Goal: Information Seeking & Learning: Learn about a topic

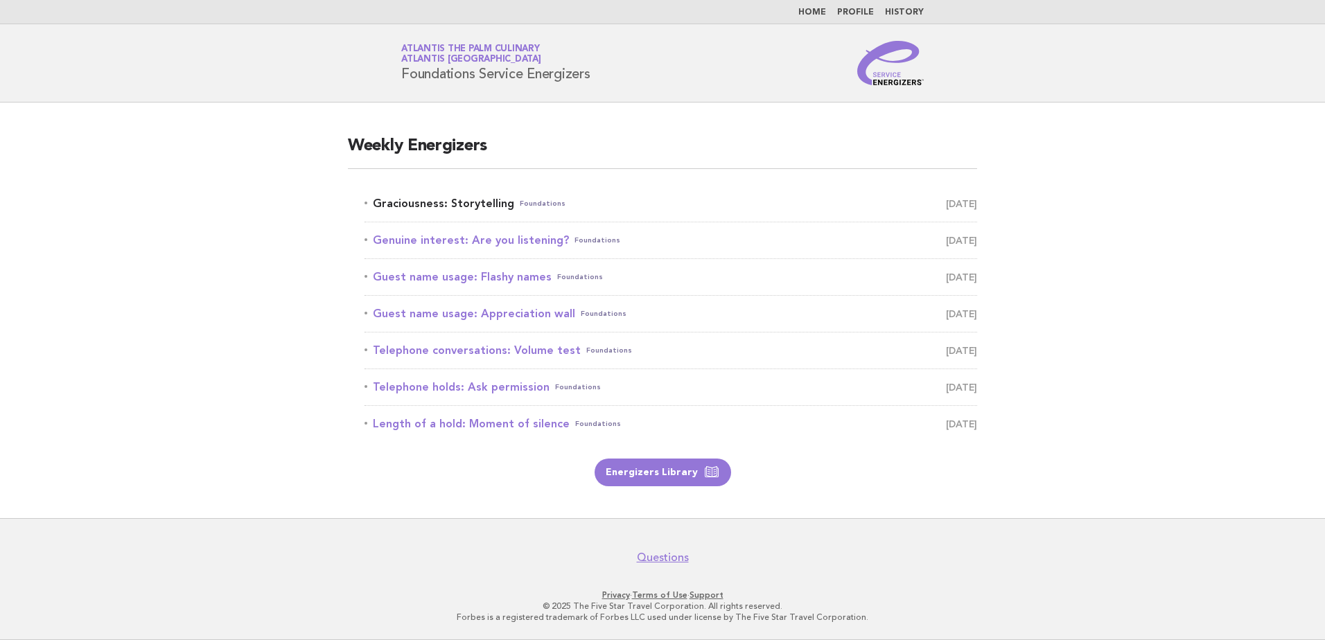
click at [466, 209] on link "Graciousness: Storytelling Foundations August 15" at bounding box center [671, 203] width 613 height 19
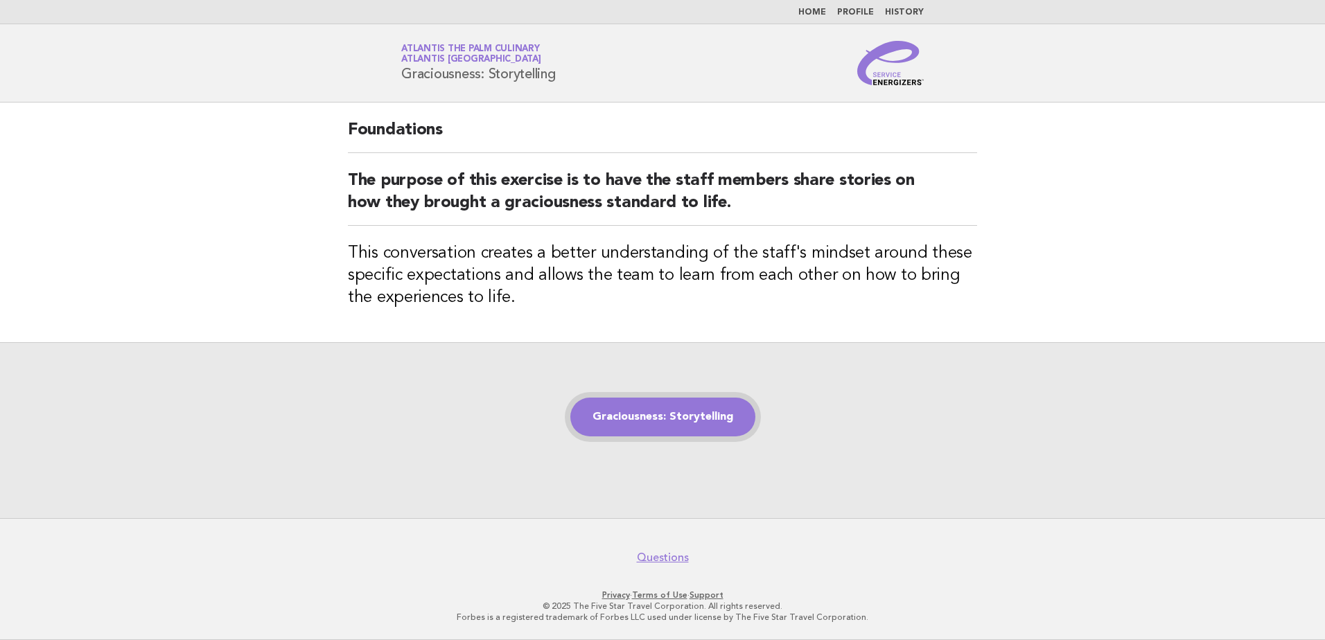
click at [626, 429] on link "Graciousness: Storytelling" at bounding box center [662, 417] width 185 height 39
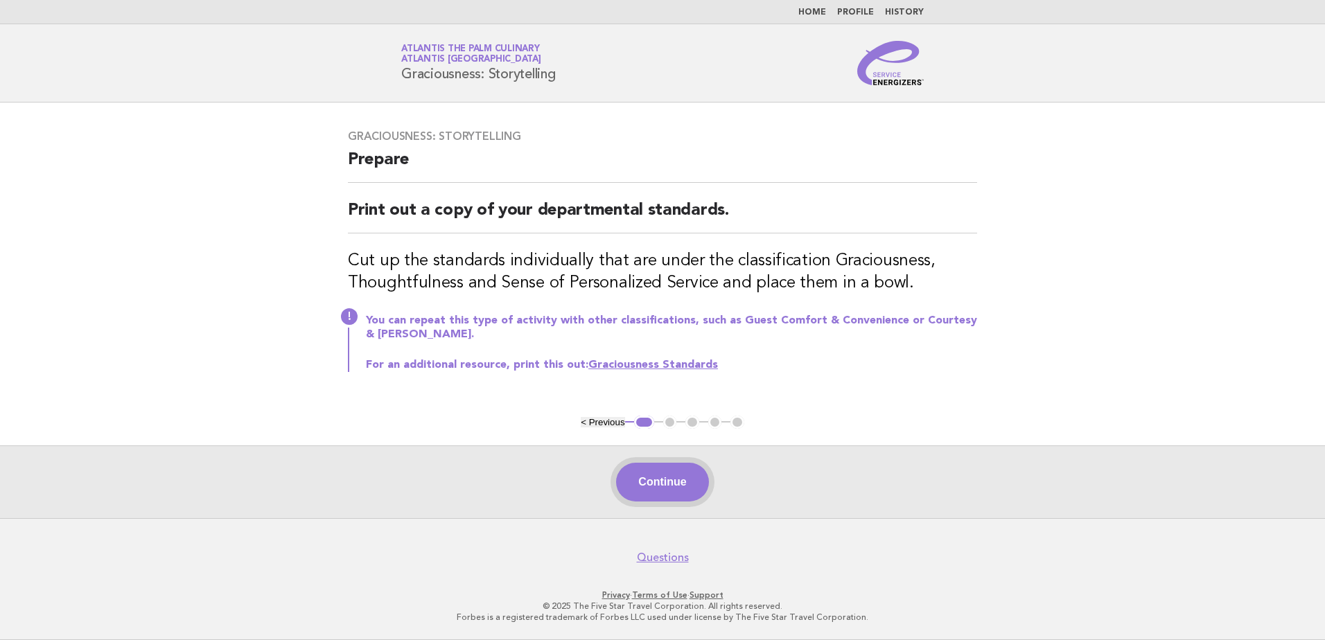
click at [672, 491] on button "Continue" at bounding box center [662, 482] width 92 height 39
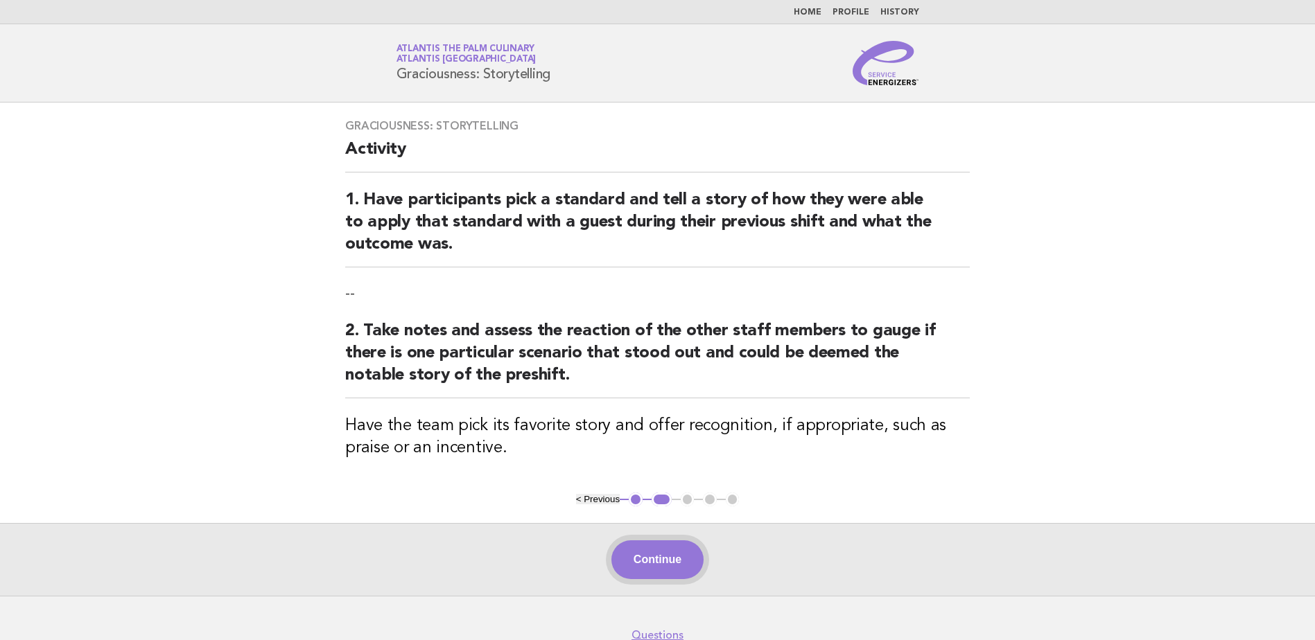
click at [647, 567] on button "Continue" at bounding box center [657, 560] width 92 height 39
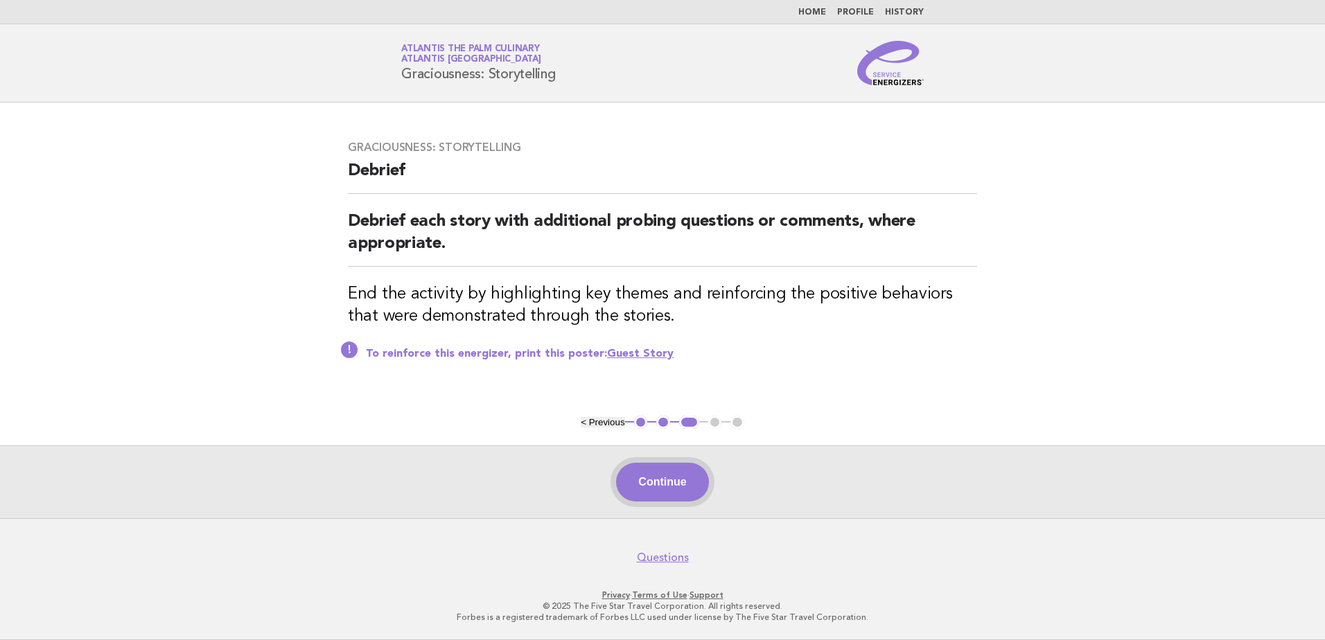
click at [672, 493] on button "Continue" at bounding box center [662, 482] width 92 height 39
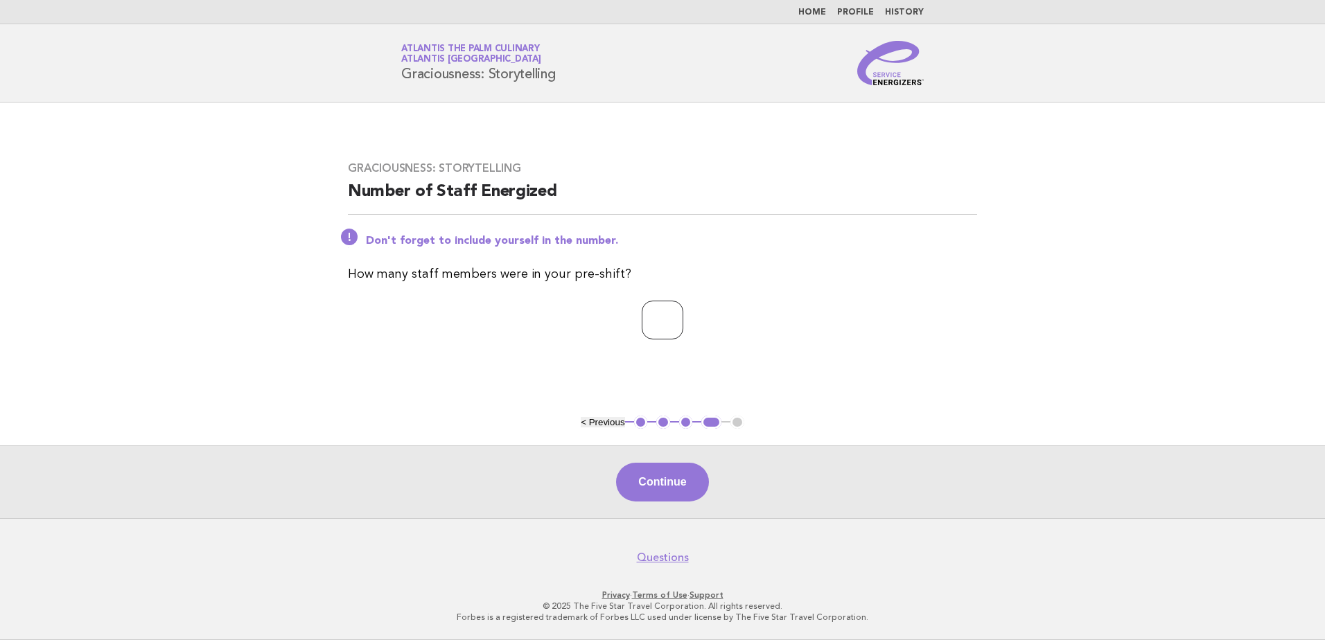
click at [683, 316] on input "*" at bounding box center [663, 320] width 42 height 39
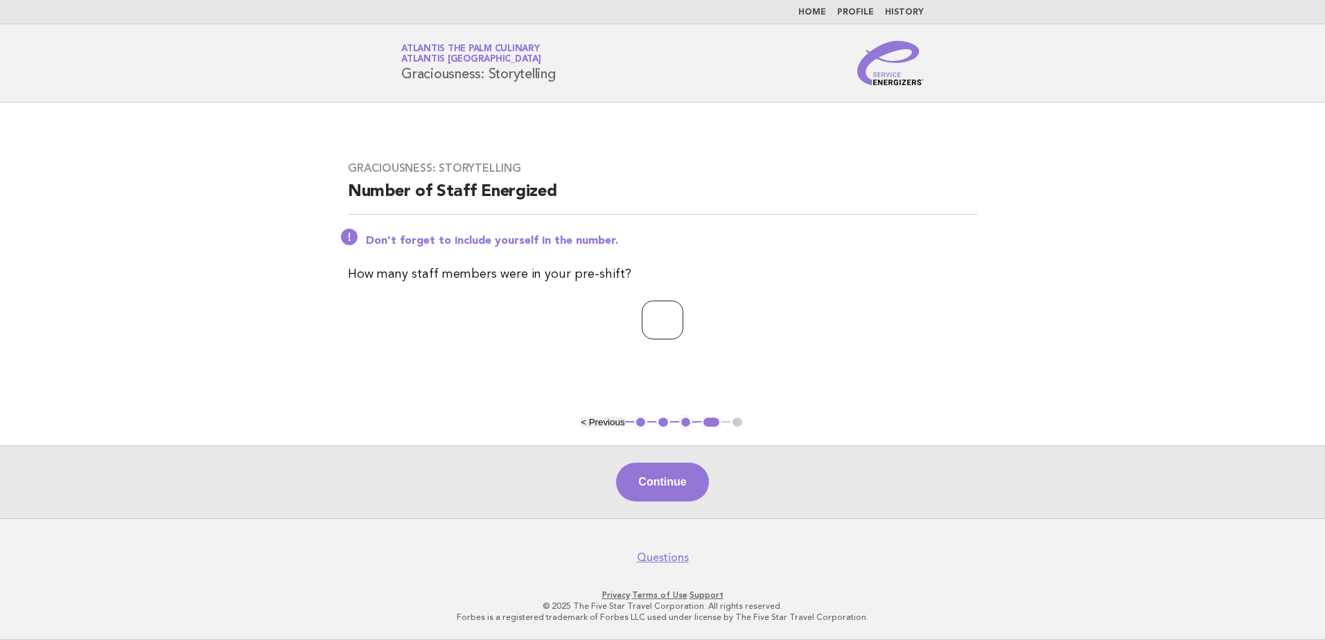
type input "*"
click at [683, 323] on input "*" at bounding box center [663, 320] width 42 height 39
drag, startPoint x: 673, startPoint y: 483, endPoint x: 667, endPoint y: 473, distance: 12.1
click at [673, 482] on button "Continue" at bounding box center [662, 482] width 92 height 39
